Goal: Navigation & Orientation: Find specific page/section

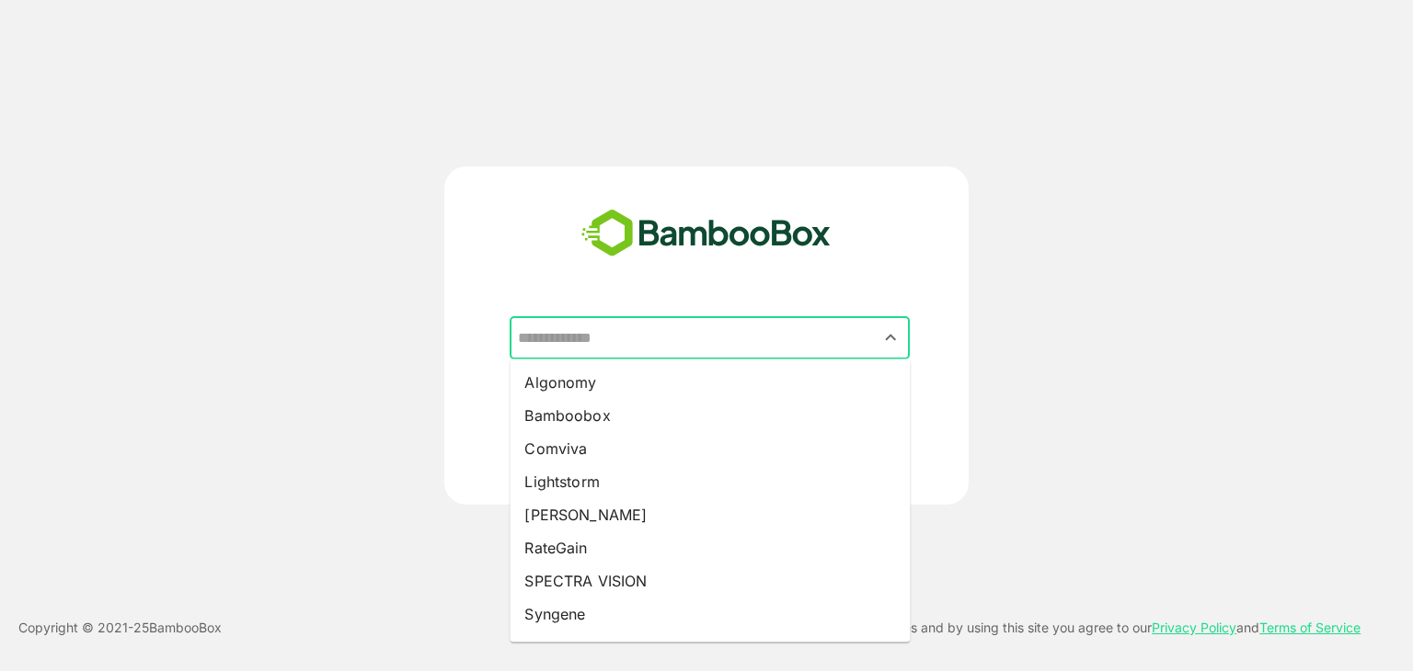
click at [662, 339] on input "text" at bounding box center [709, 338] width 393 height 35
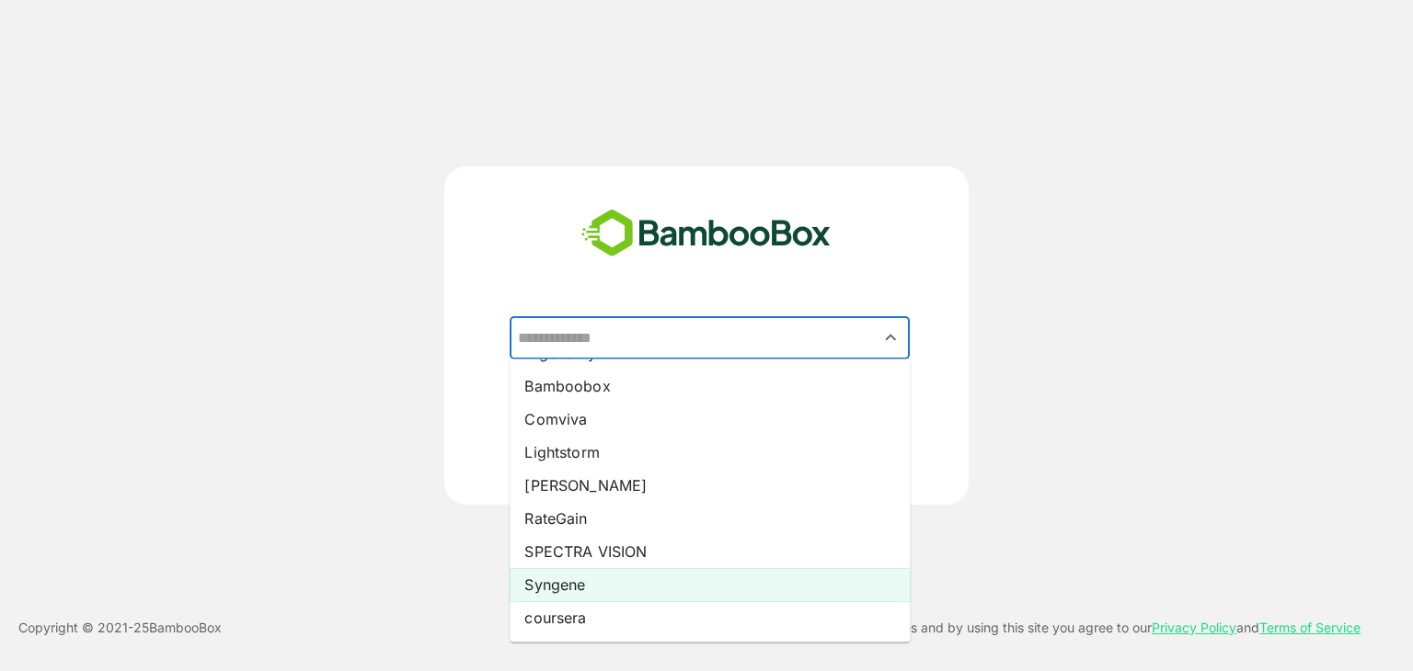
scroll to position [29, 0]
click at [611, 588] on li "Syngene" at bounding box center [710, 585] width 400 height 33
type input "*******"
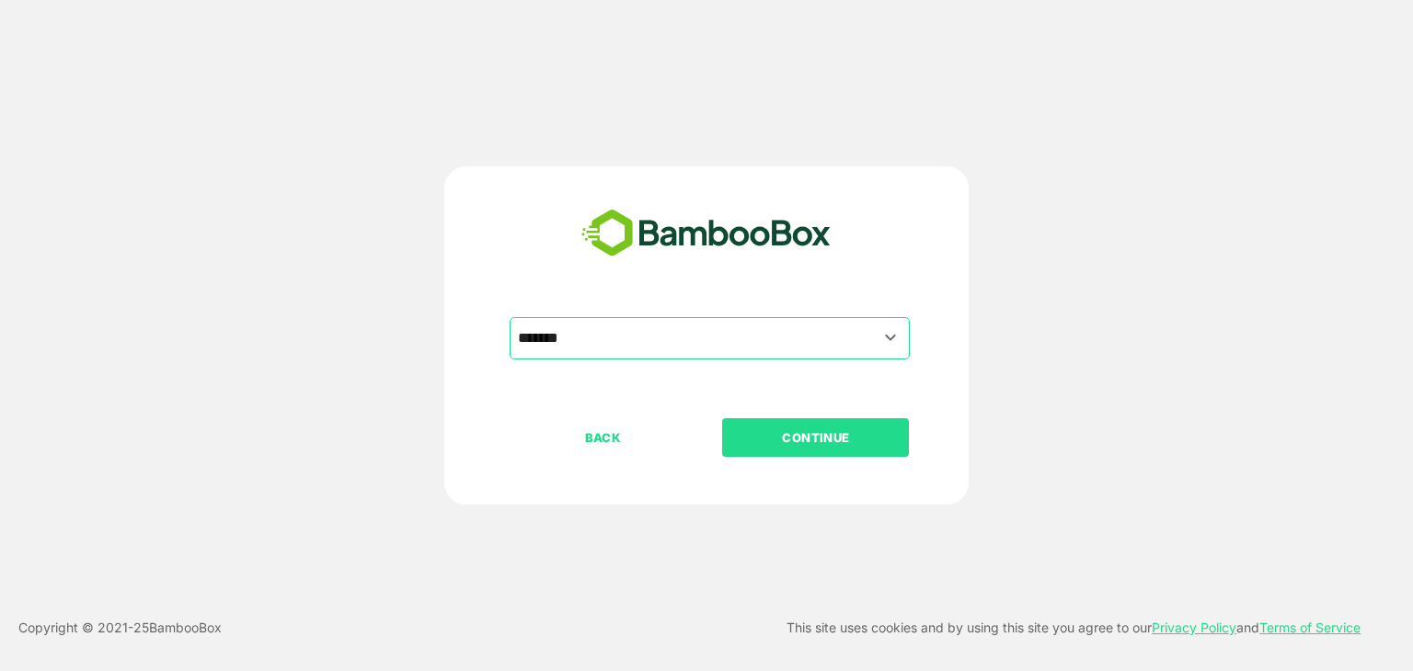
click at [811, 434] on p "CONTINUE" at bounding box center [816, 438] width 184 height 20
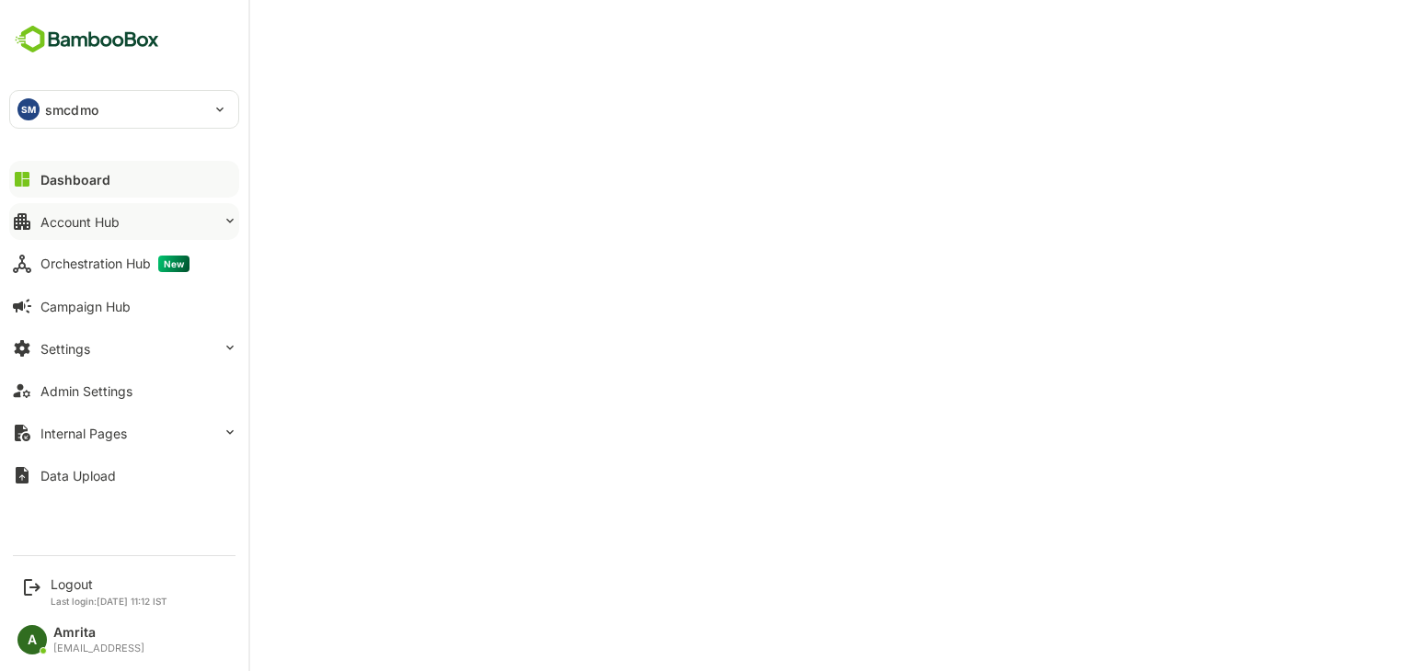
click at [37, 220] on button "Account Hub" at bounding box center [124, 221] width 230 height 37
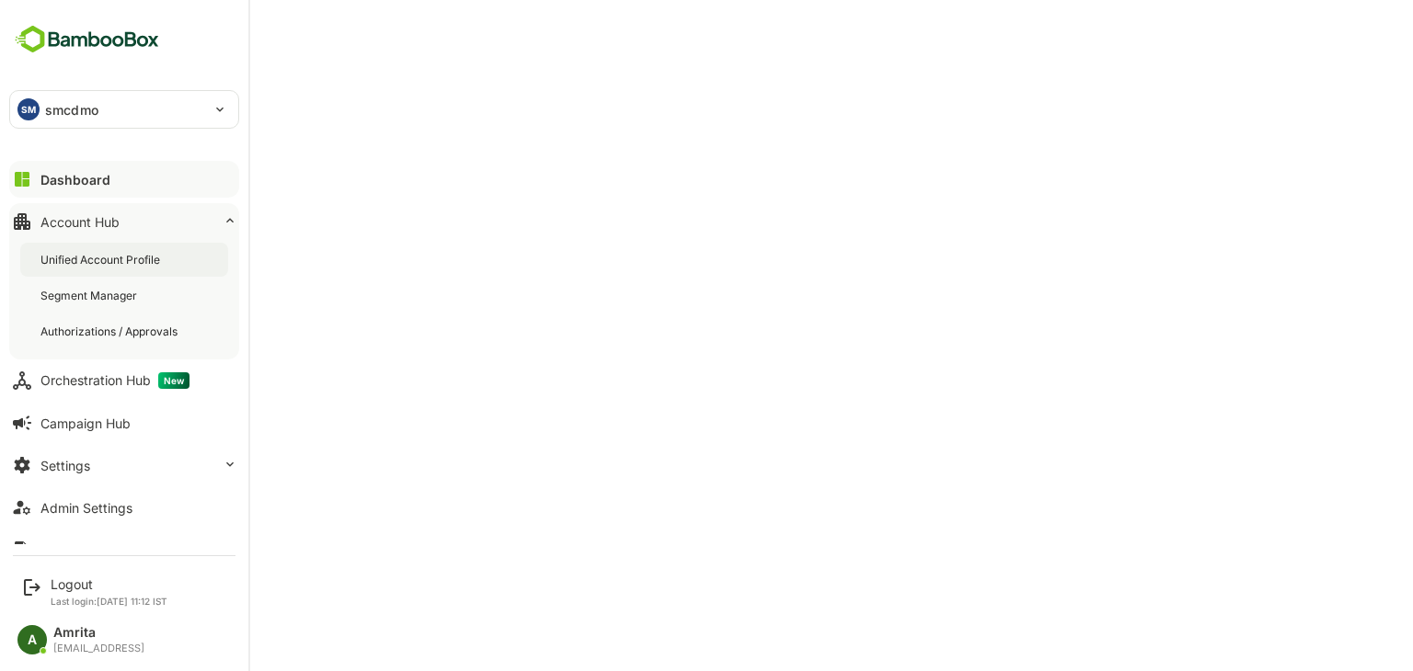
click at [107, 262] on div "Unified Account Profile" at bounding box center [101, 260] width 123 height 16
click at [76, 580] on div "Logout" at bounding box center [109, 585] width 117 height 16
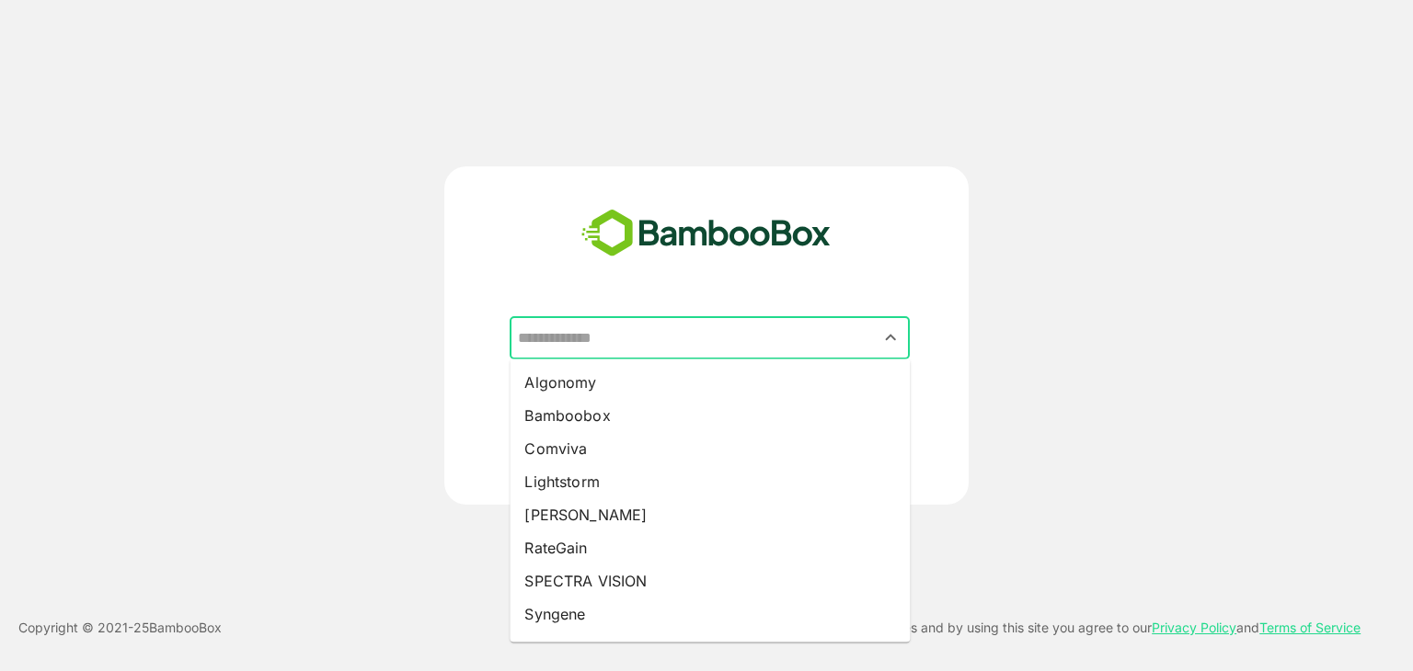
click at [728, 338] on input "text" at bounding box center [709, 338] width 393 height 35
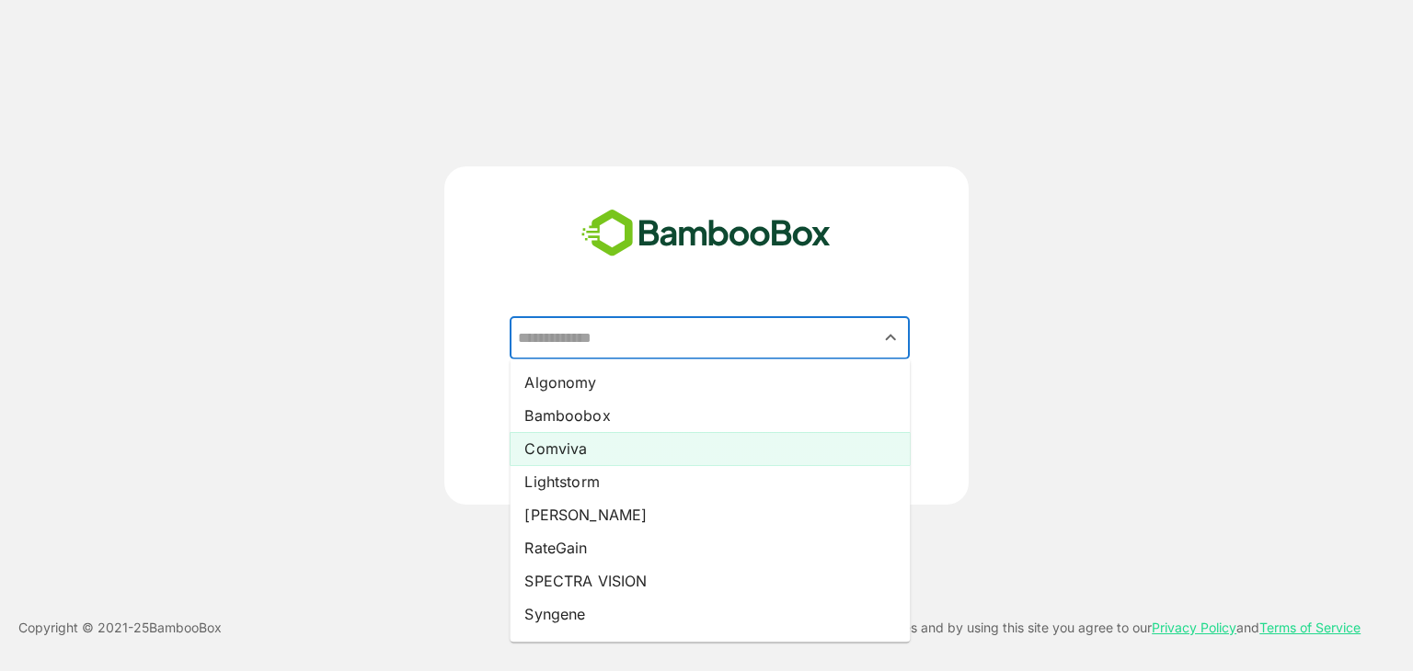
click at [679, 451] on li "Comviva" at bounding box center [710, 448] width 400 height 33
type input "*******"
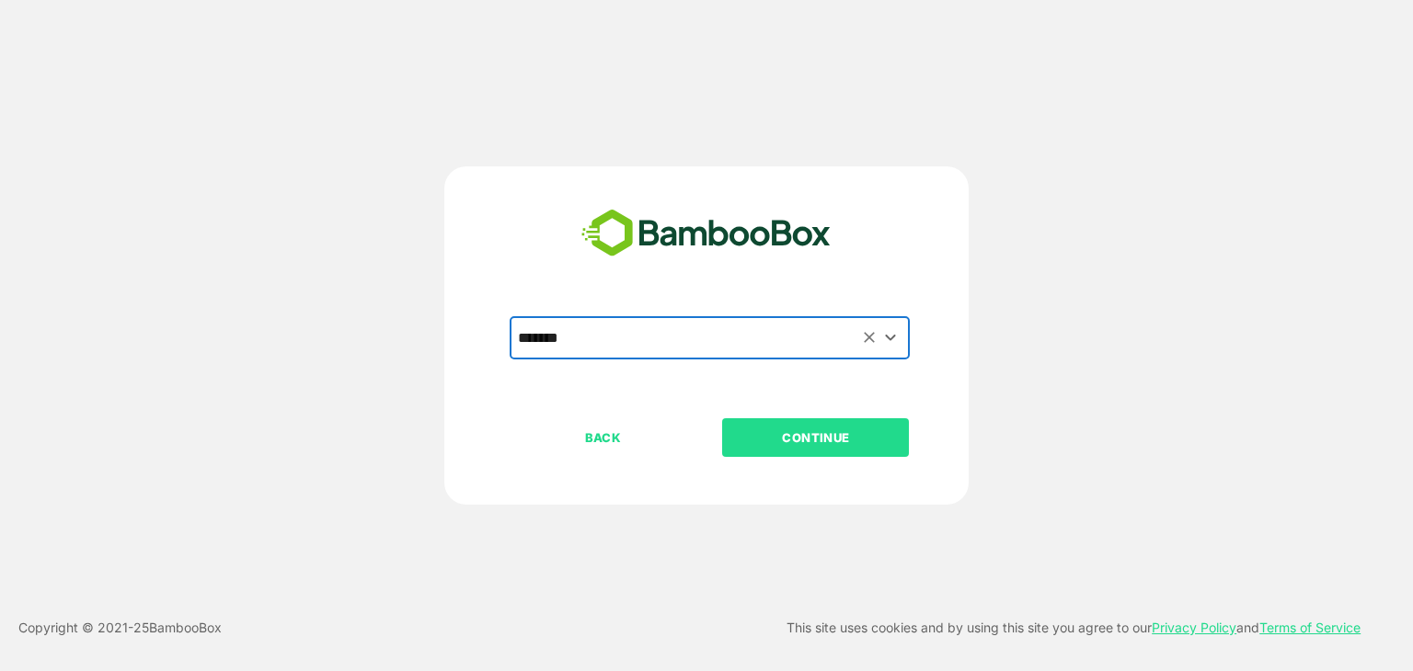
click at [831, 442] on p "CONTINUE" at bounding box center [816, 438] width 184 height 20
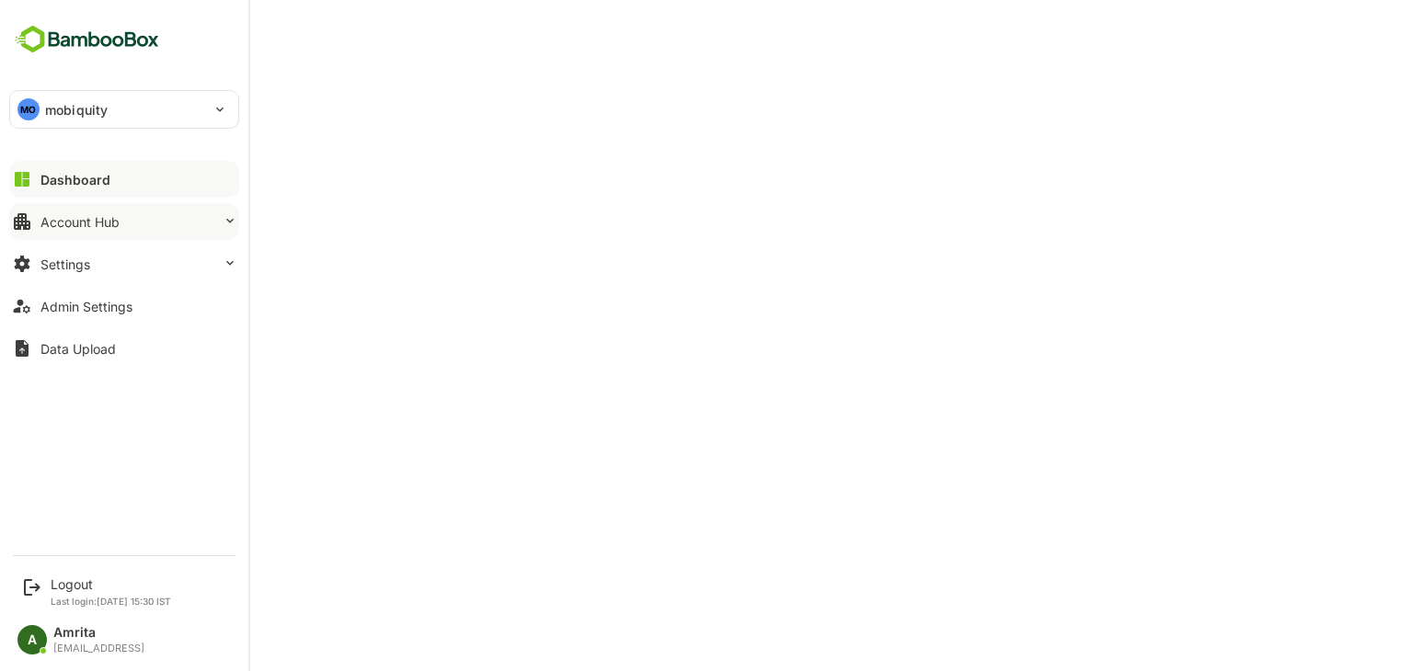
click at [105, 225] on div "Account Hub" at bounding box center [79, 222] width 79 height 16
click at [54, 225] on div "Account Hub" at bounding box center [79, 222] width 79 height 16
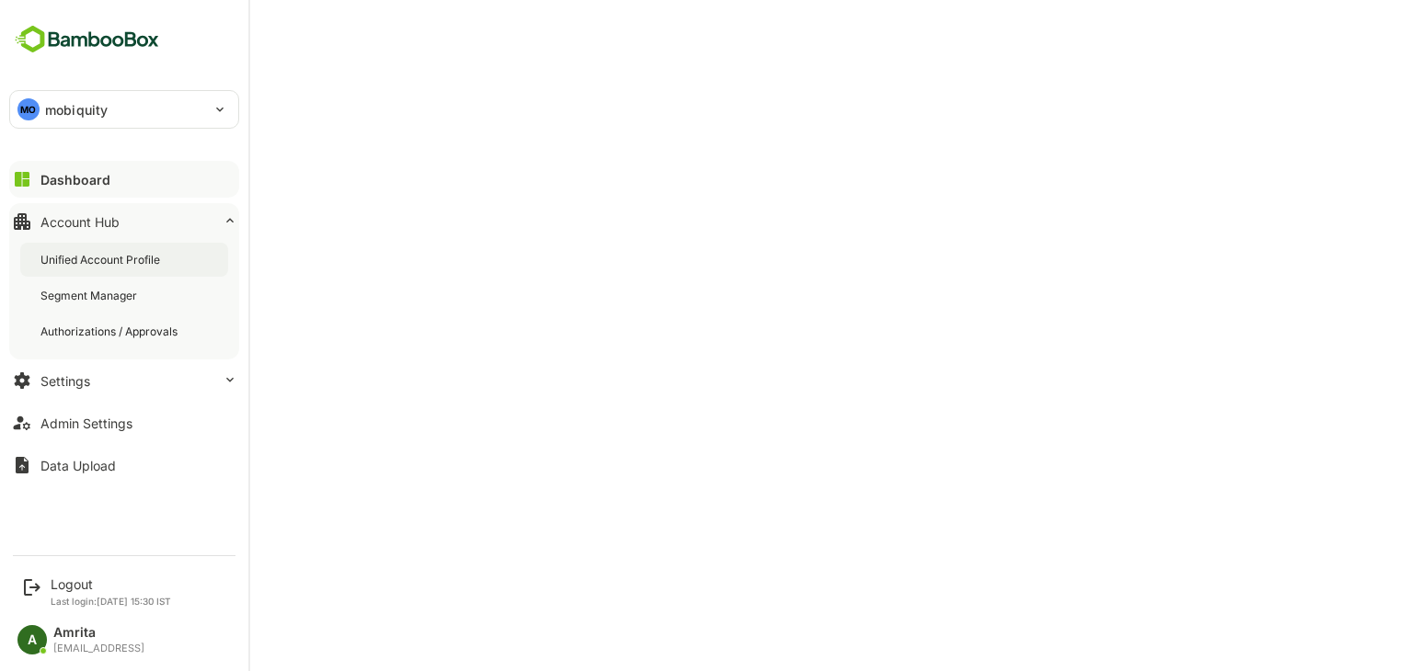
click at [72, 258] on div "Unified Account Profile" at bounding box center [101, 260] width 123 height 16
click at [85, 417] on div "Admin Settings" at bounding box center [86, 424] width 92 height 16
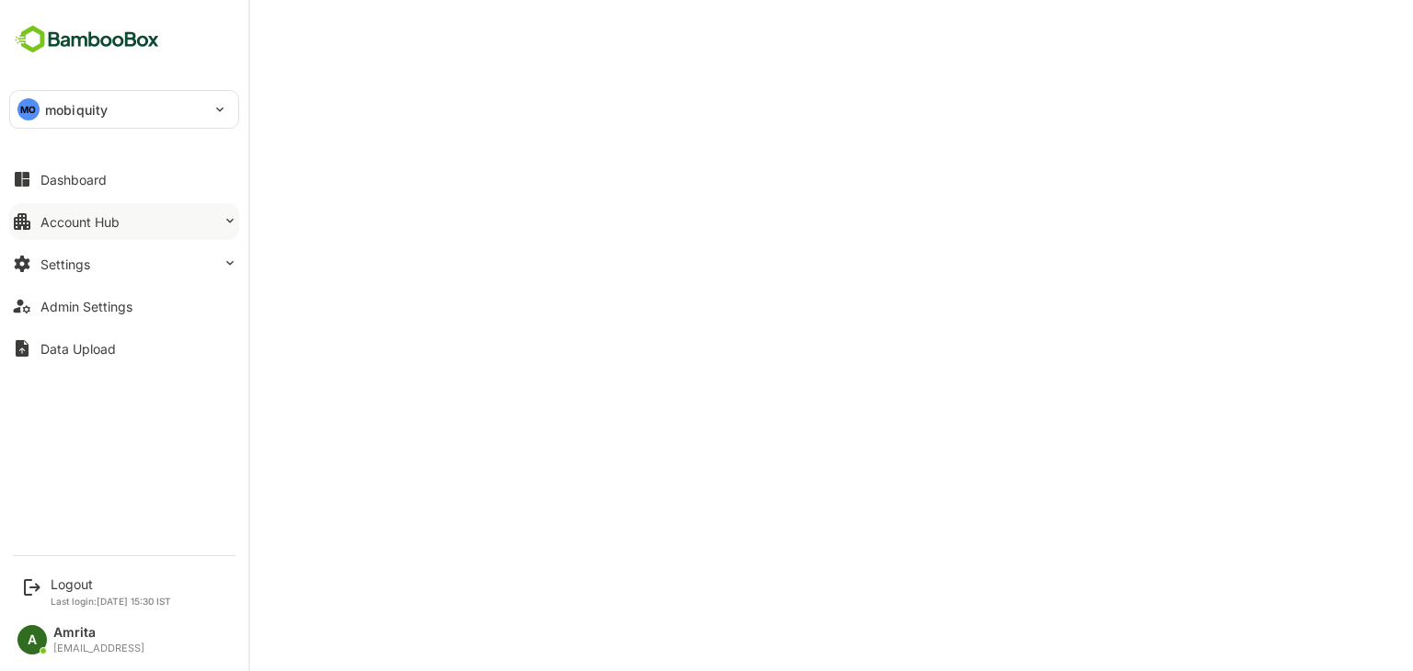
click at [77, 214] on div "Account Hub" at bounding box center [79, 222] width 79 height 16
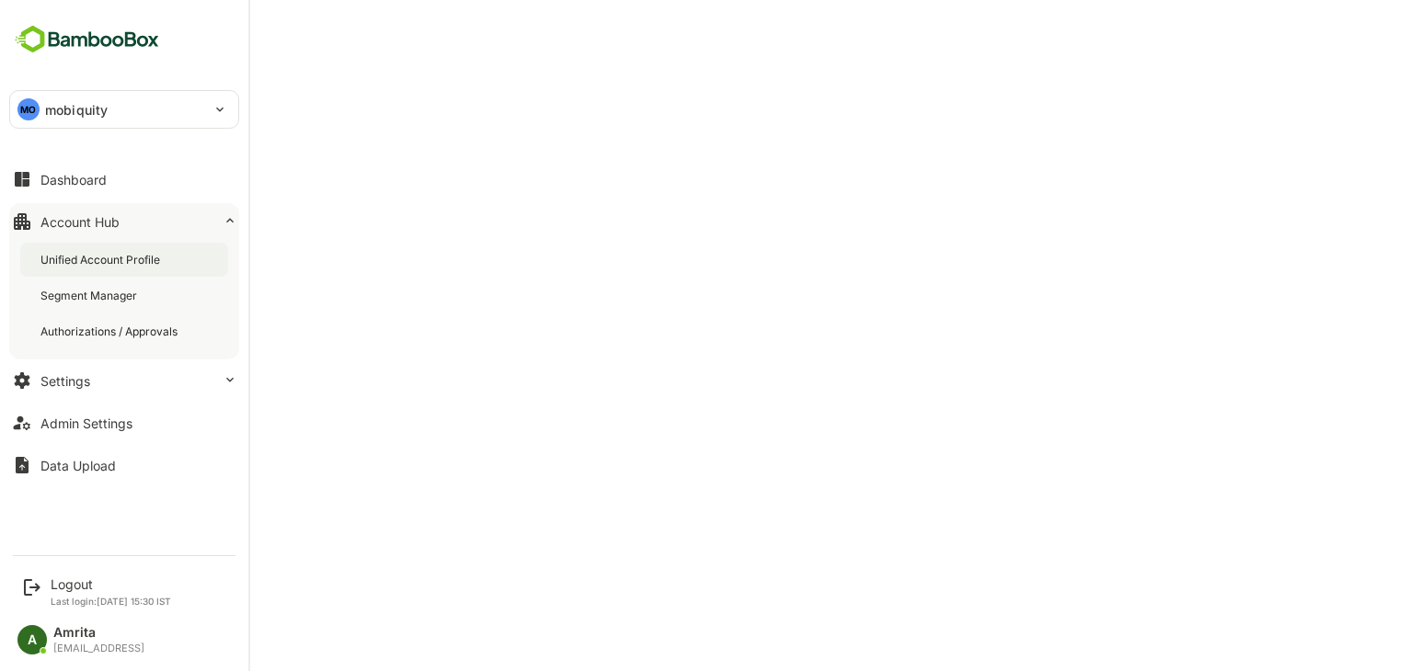
click at [90, 257] on div "Unified Account Profile" at bounding box center [101, 260] width 123 height 16
click at [125, 266] on div "Unified Account Profile" at bounding box center [103, 260] width 126 height 16
